Goal: Task Accomplishment & Management: Manage account settings

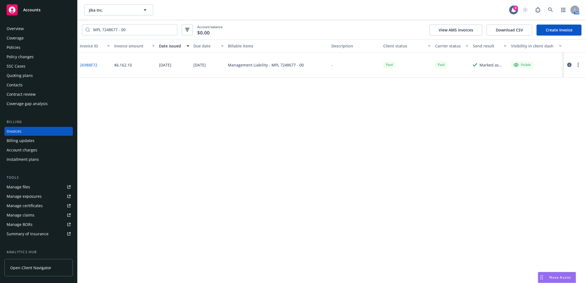
click at [35, 50] on div "Policies" at bounding box center [39, 47] width 64 height 9
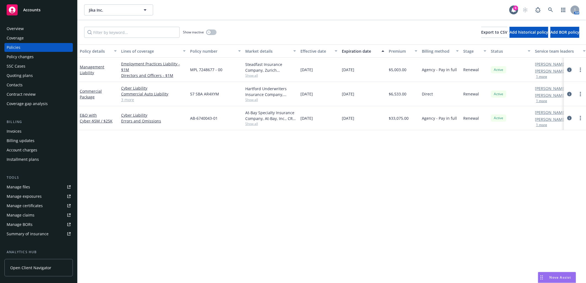
click at [570, 70] on icon "circleInformation" at bounding box center [570, 70] width 4 height 4
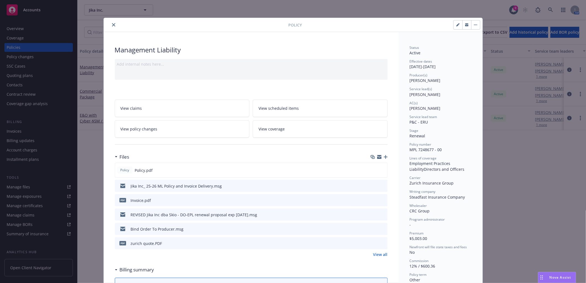
click at [384, 157] on icon "button" at bounding box center [386, 157] width 4 height 4
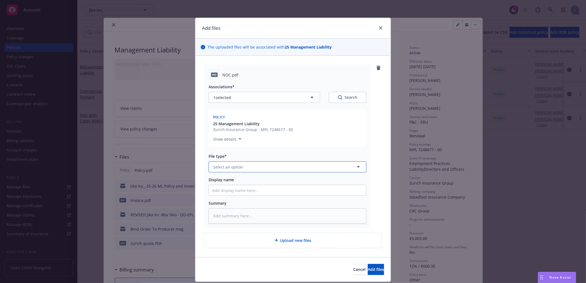
click at [288, 168] on button "Select an option" at bounding box center [288, 167] width 158 height 11
type input "notice o"
click at [285, 182] on div "Notice of Cancellation" at bounding box center [287, 182] width 151 height 8
click at [277, 192] on input "Display name" at bounding box center [287, 190] width 157 height 10
type textarea "x"
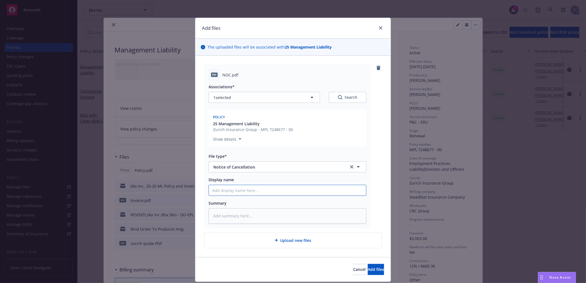
type input "N"
type textarea "x"
type input "No"
type textarea "x"
type input "N"
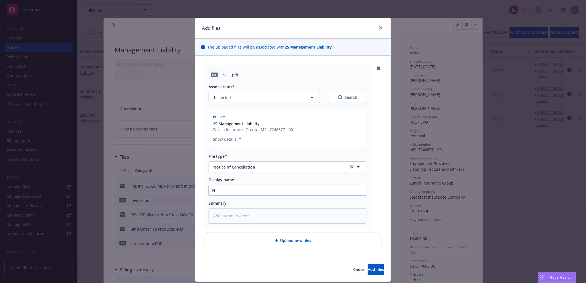
type textarea "x"
type input "NO"
type textarea "x"
type input "NOC"
type textarea "x"
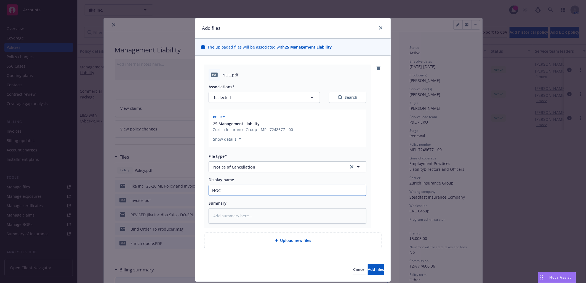
type input "NOC"
type textarea "x"
type input "NOC e"
type textarea "x"
type input "NOC ef"
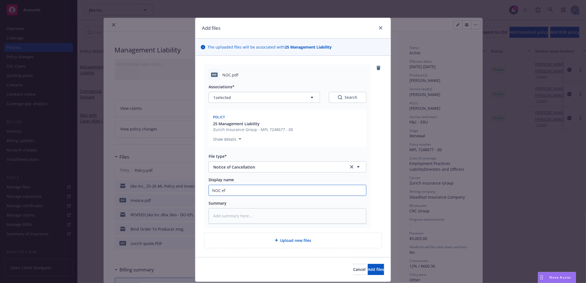
type textarea "x"
type input "NOC eff"
type textarea "x"
type input "NOC eff"
type textarea "x"
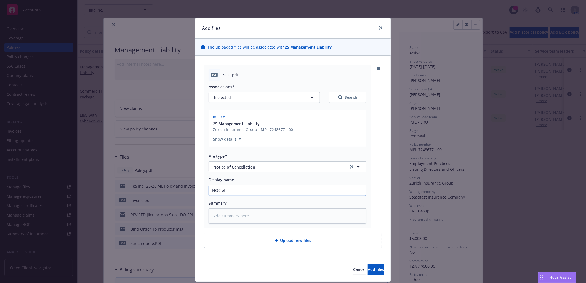
type input "NOC eff 8"
type textarea "x"
type input "NOC eff 8/"
type textarea "x"
type input "NOC eff 8/3"
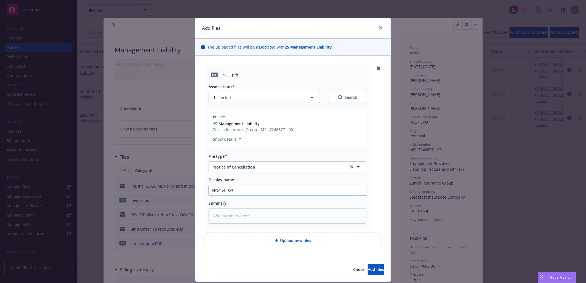
type textarea "x"
type input "NOC eff 8/31"
type textarea "x"
type input "NOC eff 8/31/"
type textarea "x"
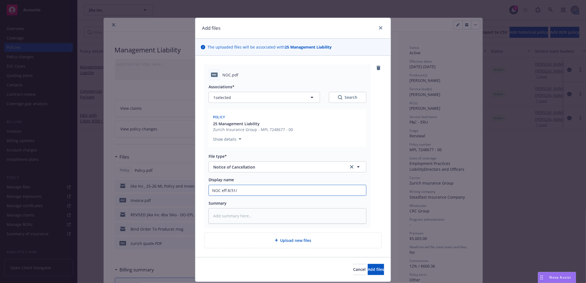
type input "NOC eff 8/31/2"
type textarea "x"
type input "NOC eff [DATE]"
click at [376, 268] on button "Add files" at bounding box center [376, 269] width 16 height 11
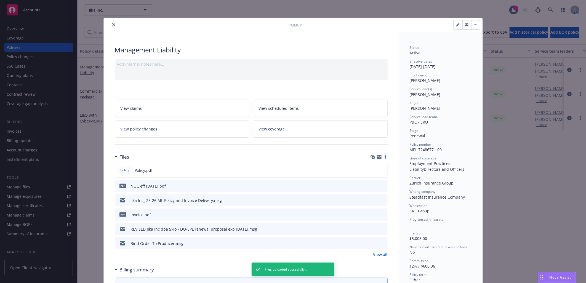
click at [384, 156] on icon "button" at bounding box center [386, 157] width 4 height 4
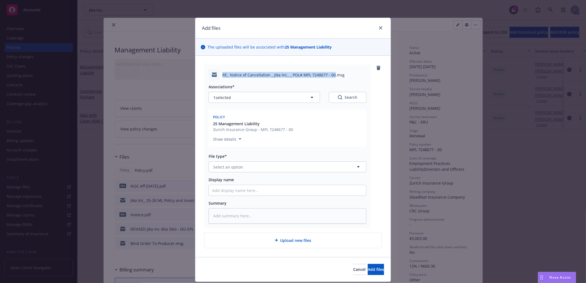
drag, startPoint x: 220, startPoint y: 76, endPoint x: 332, endPoint y: 77, distance: 111.3
click at [332, 77] on span "RE_ Notice of Cancellation _ Jika Inc_ _ POL# MPL 7248677 - 00.msg" at bounding box center [284, 75] width 122 height 6
copy span "RE_ Notice of Cancellation _ Jika Inc_ _ POL# MPL 7248677 - 00"
click at [250, 191] on input "Display name" at bounding box center [287, 190] width 157 height 10
paste input "RE_ Notice of Cancellation _ Jika Inc_ _ POL# MPL 7248677 - 00"
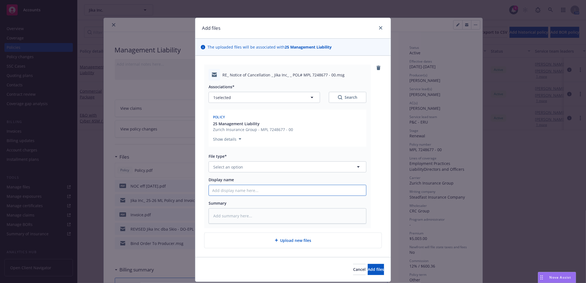
type textarea "x"
type input "RE_ Notice of Cancellation _ Jika Inc_ _ POL# MPL 7248677 - 00"
click at [254, 166] on button "Select an option" at bounding box center [288, 167] width 158 height 11
type input "email"
click at [250, 180] on div "Email" at bounding box center [287, 182] width 151 height 8
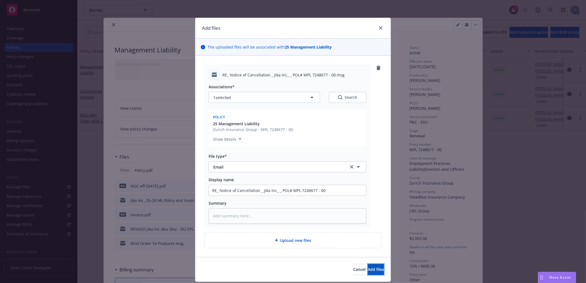
click at [374, 272] on button "Add files" at bounding box center [376, 269] width 16 height 11
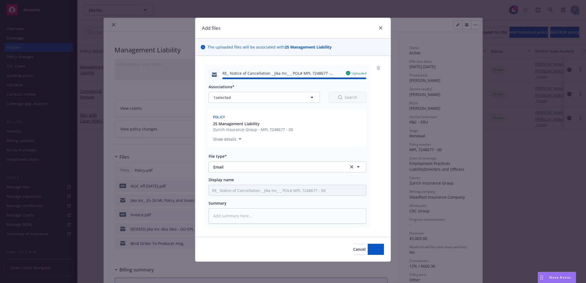
type textarea "x"
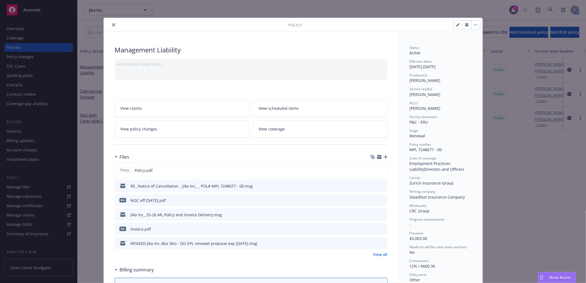
click at [112, 24] on icon "close" at bounding box center [113, 24] width 3 height 3
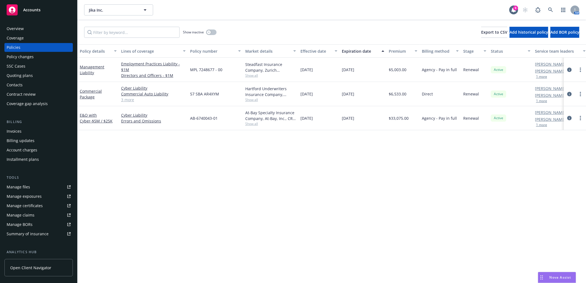
click at [39, 11] on span "Accounts" at bounding box center [31, 10] width 17 height 4
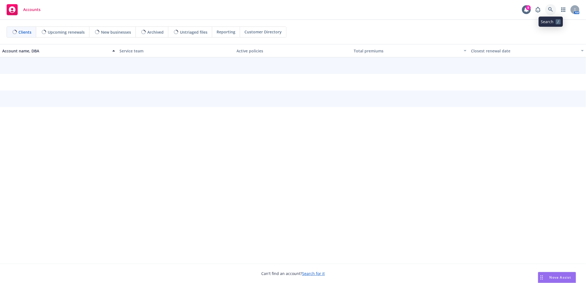
click at [550, 9] on icon at bounding box center [551, 9] width 5 height 5
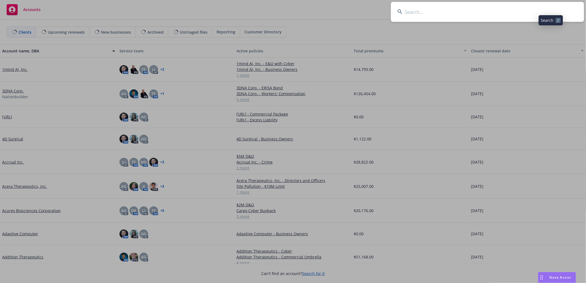
click at [537, 9] on input at bounding box center [487, 12] width 193 height 20
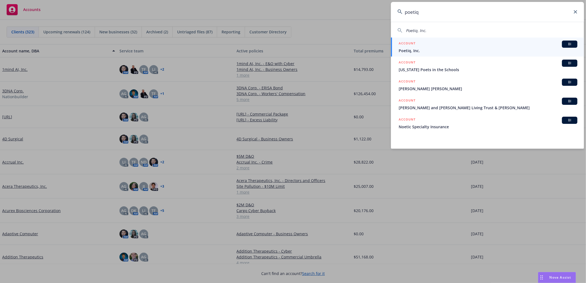
type input "poetiq"
click at [461, 46] on div "ACCOUNT BI" at bounding box center [488, 44] width 179 height 7
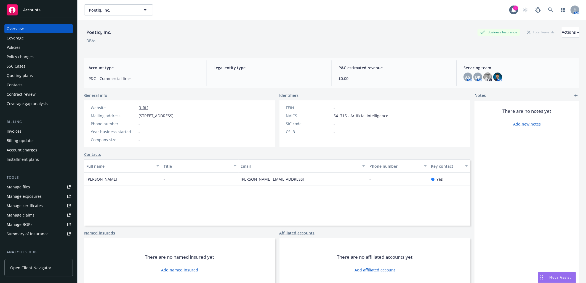
click at [30, 75] on div "Quoting plans" at bounding box center [20, 75] width 26 height 9
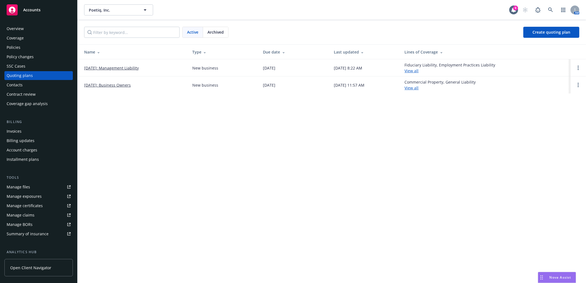
click at [125, 84] on link "[DATE]: Business Owners" at bounding box center [107, 85] width 47 height 6
